Goal: Task Accomplishment & Management: Use online tool/utility

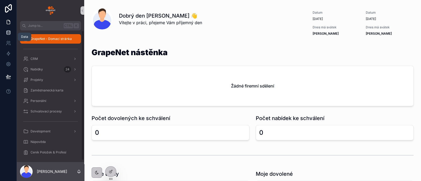
click at [7, 30] on icon at bounding box center [8, 32] width 5 height 5
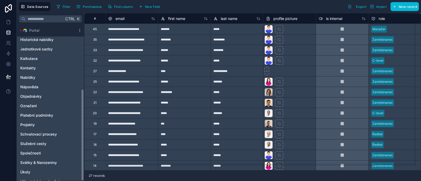
scroll to position [110, 0]
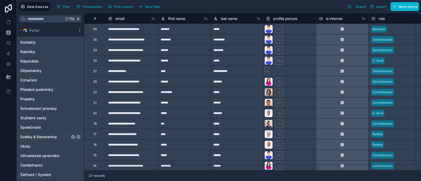
click at [55, 140] on div "Svátky & Narozeniny" at bounding box center [50, 137] width 65 height 8
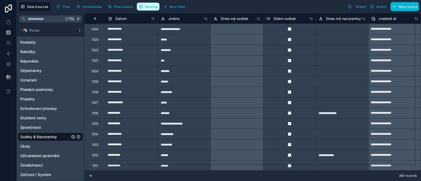
click at [148, 6] on span "Syncing" at bounding box center [151, 7] width 13 height 4
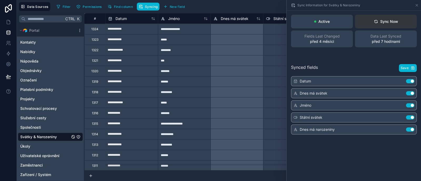
click at [376, 19] on icon at bounding box center [376, 21] width 4 height 4
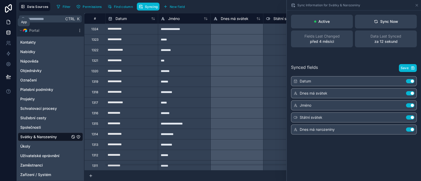
click at [8, 19] on icon at bounding box center [8, 21] width 5 height 5
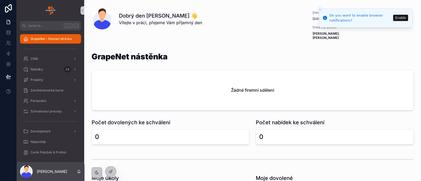
click at [320, 11] on icon "Close toast" at bounding box center [319, 9] width 3 height 3
